Goal: Connect with others: Establish contact or relationships with other users

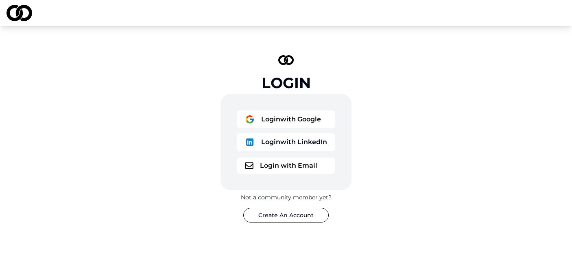
click at [256, 118] on button "Login with Google" at bounding box center [286, 120] width 98 height 18
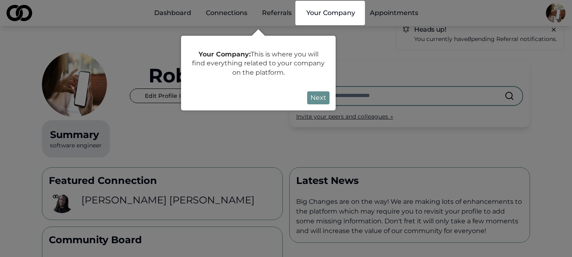
click at [415, 43] on div at bounding box center [286, 256] width 572 height 513
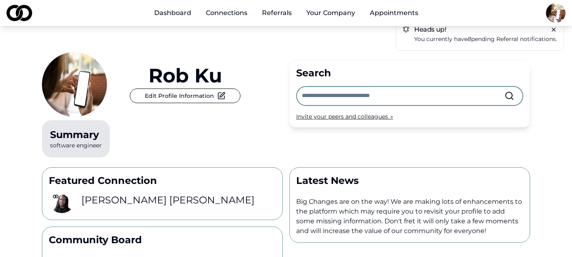
click at [411, 94] on input "text" at bounding box center [403, 96] width 202 height 18
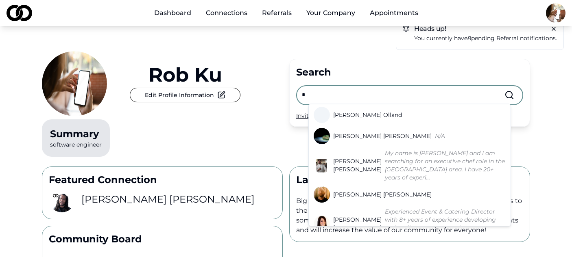
scroll to position [592, 0]
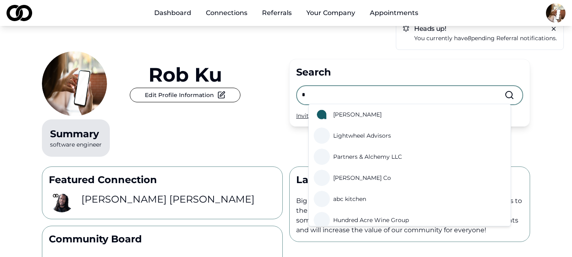
type input "*"
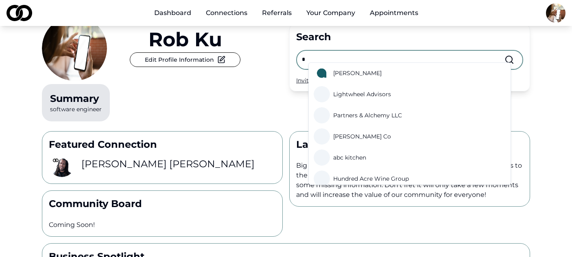
scroll to position [27, 0]
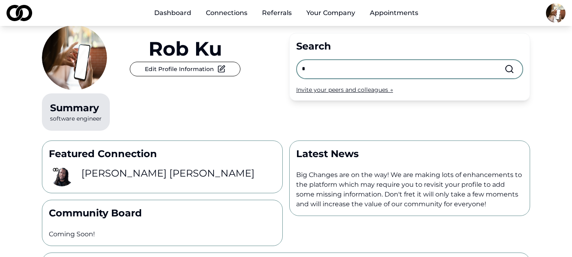
click at [26, 17] on img at bounding box center [20, 13] width 26 height 16
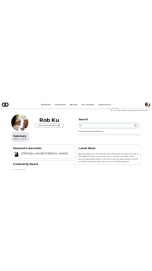
scroll to position [2, 0]
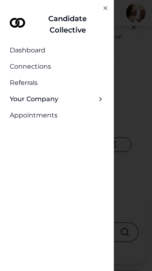
click at [135, 72] on div at bounding box center [76, 135] width 152 height 271
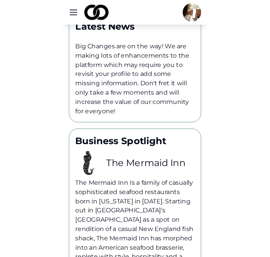
scroll to position [380, 0]
